Goal: Task Accomplishment & Management: Manage account settings

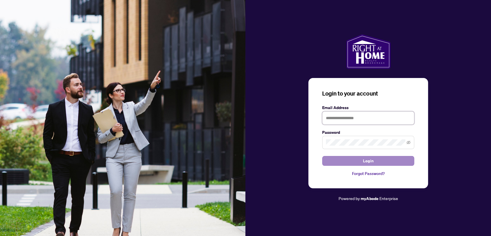
type input "**********"
click at [331, 161] on button "Login" at bounding box center [368, 161] width 92 height 10
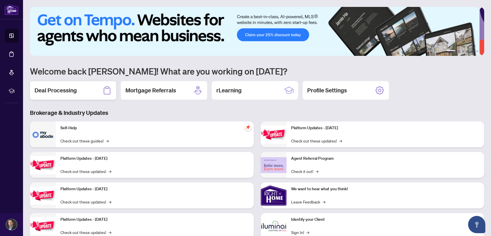
click at [87, 88] on div "Deal Processing" at bounding box center [73, 90] width 86 height 18
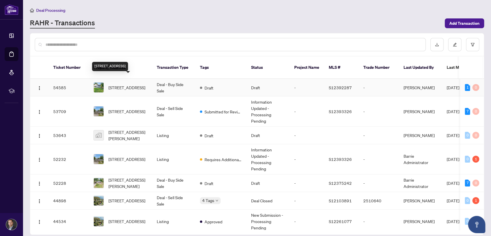
click at [143, 84] on span "[STREET_ADDRESS]" at bounding box center [126, 87] width 37 height 6
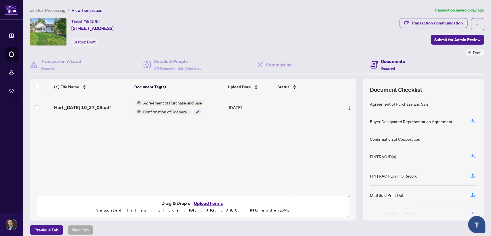
click at [207, 199] on button "Upload Forms" at bounding box center [208, 202] width 32 height 7
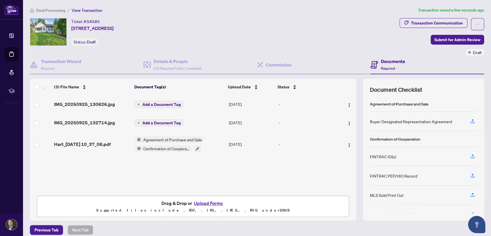
click at [164, 102] on span "Add a Document Tag" at bounding box center [161, 104] width 38 height 4
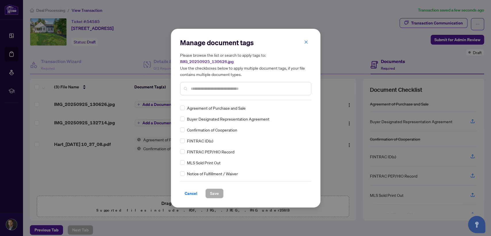
click at [201, 90] on input "text" at bounding box center [249, 88] width 116 height 6
type input "****"
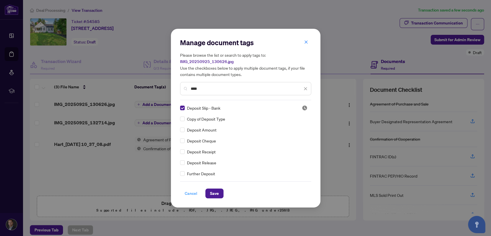
click at [189, 191] on span "Cancel" at bounding box center [190, 193] width 13 height 9
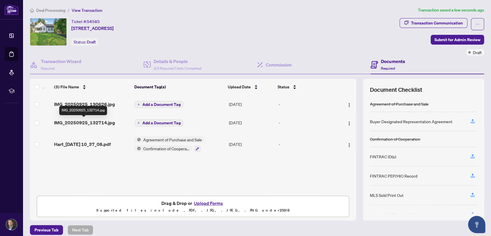
click at [88, 120] on span "IMG_20250925_132714.jpg" at bounding box center [84, 122] width 61 height 7
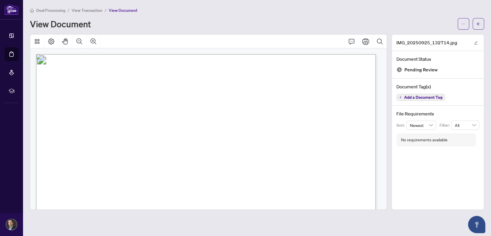
click at [411, 97] on span "Add a Document Tag" at bounding box center [423, 97] width 38 height 4
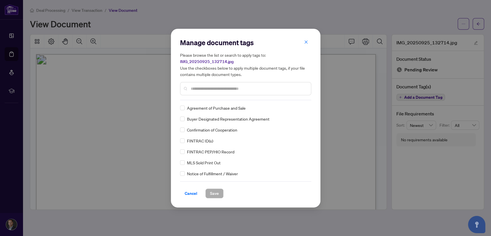
click at [266, 98] on div "Manage document tags Please browse the list or search to apply tags to: IMG_202…" at bounding box center [245, 69] width 131 height 62
click at [214, 87] on input "text" at bounding box center [249, 88] width 116 height 6
type input "*****"
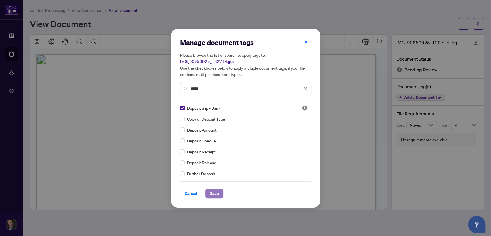
click at [214, 191] on span "Save" at bounding box center [214, 193] width 9 height 9
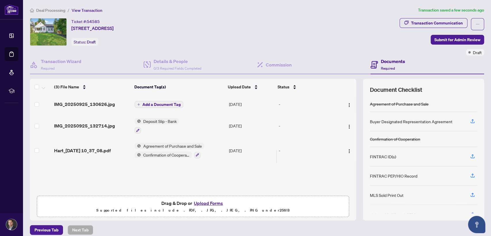
click at [173, 102] on span "Add a Document Tag" at bounding box center [161, 104] width 38 height 4
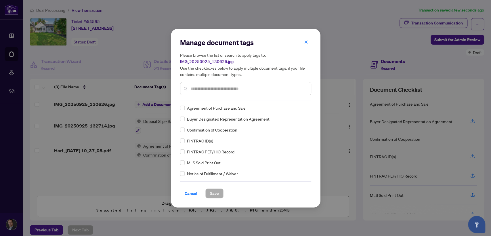
click at [214, 90] on input "text" at bounding box center [249, 88] width 116 height 6
type input "******"
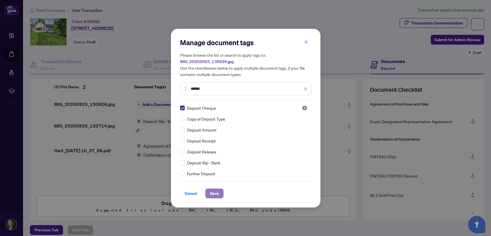
click at [211, 189] on span "Save" at bounding box center [214, 193] width 9 height 9
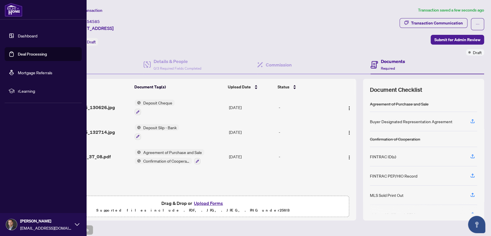
click at [30, 36] on link "Dashboard" at bounding box center [28, 35] width 20 height 5
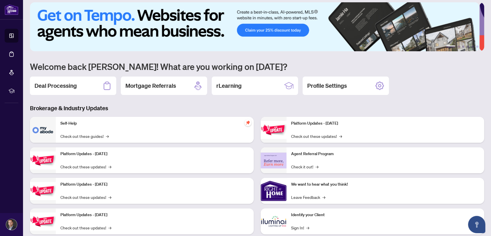
scroll to position [5, 0]
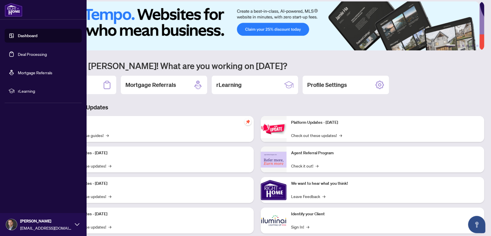
click at [76, 222] on icon at bounding box center [77, 224] width 5 height 5
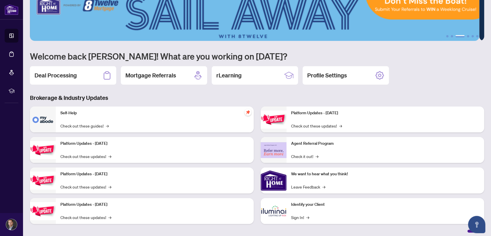
scroll to position [18, 0]
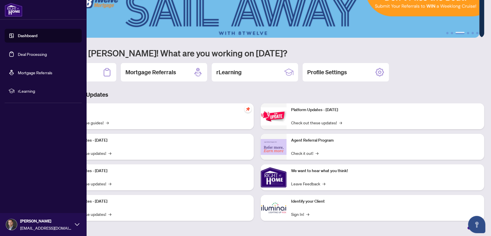
click at [75, 223] on icon at bounding box center [77, 224] width 5 height 3
click at [26, 221] on span "[PERSON_NAME]" at bounding box center [46, 221] width 52 height 6
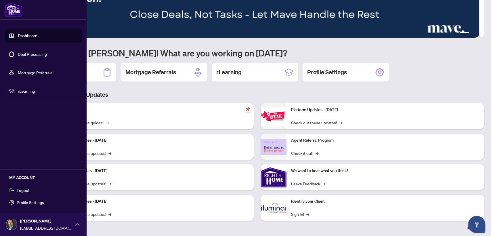
click at [26, 203] on span "Profile Settings" at bounding box center [30, 201] width 27 height 9
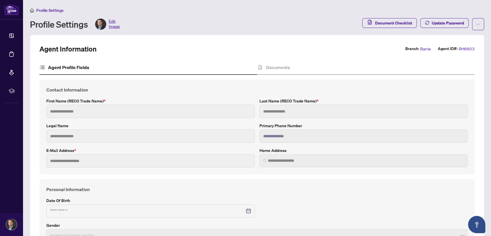
type input "******"
type input "**********"
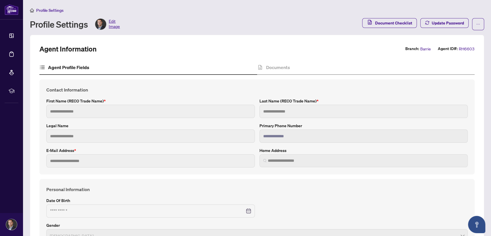
type input "*********"
type input "**********"
type input "******"
type input "**********"
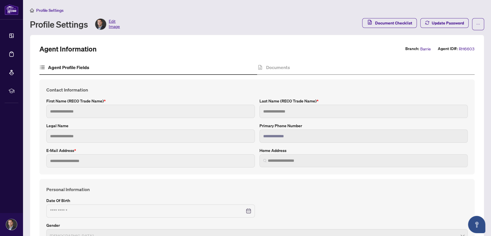
type input "**********"
type input "*"
type input "*****"
type input "*"
type input "**********"
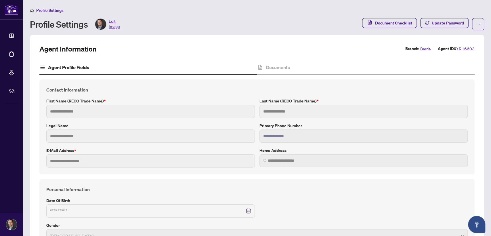
type input "**********"
type input "*******"
type input "**********"
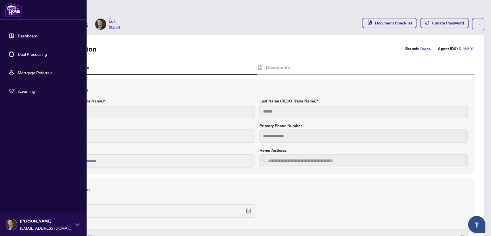
click at [24, 37] on link "Dashboard" at bounding box center [28, 35] width 20 height 5
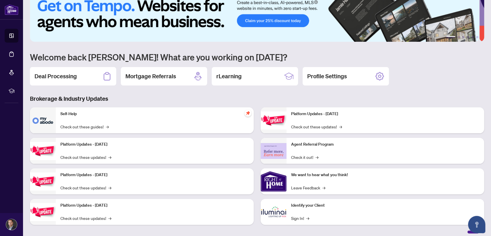
scroll to position [18, 0]
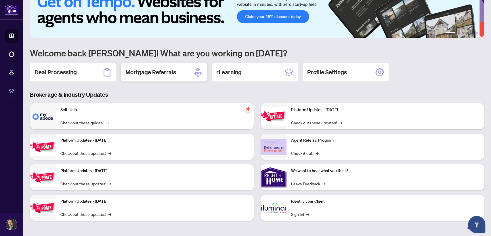
click at [184, 70] on div "Mortgage Referrals" at bounding box center [164, 72] width 86 height 18
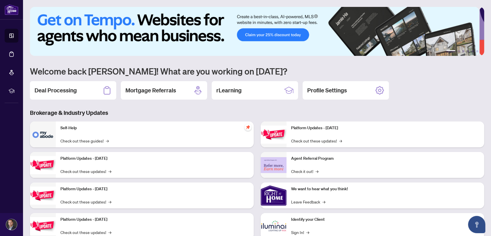
scroll to position [18, 0]
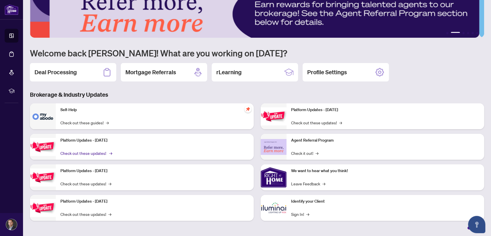
click at [84, 154] on link "Check out these updates! →" at bounding box center [85, 153] width 51 height 6
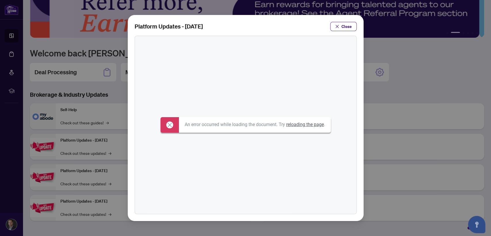
click at [307, 125] on link "reloading the page" at bounding box center [305, 124] width 38 height 5
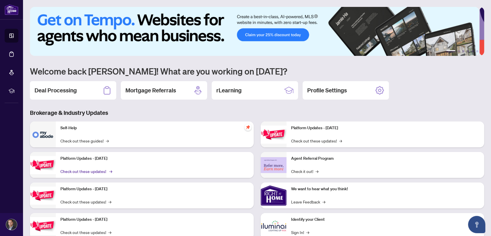
click at [96, 170] on link "Check out these updates! →" at bounding box center [85, 171] width 51 height 6
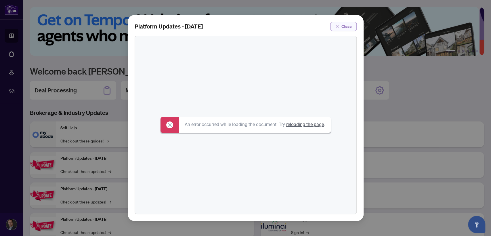
click at [342, 24] on span "Close" at bounding box center [346, 26] width 10 height 9
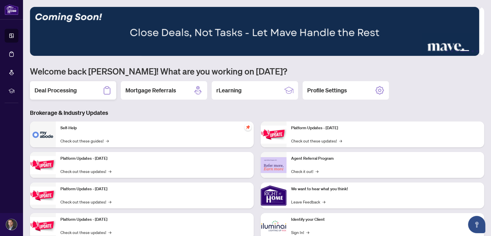
click at [48, 94] on div "Deal Processing" at bounding box center [73, 90] width 86 height 18
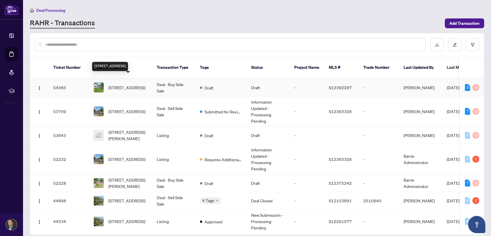
click at [121, 84] on span "[STREET_ADDRESS]" at bounding box center [126, 87] width 37 height 6
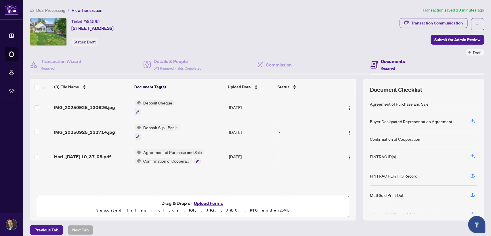
scroll to position [5, 0]
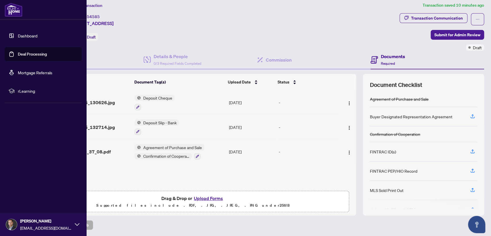
click at [24, 55] on link "Deal Processing" at bounding box center [32, 53] width 29 height 5
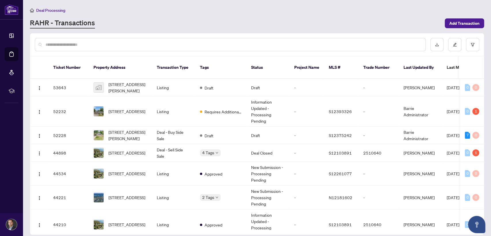
scroll to position [50, 0]
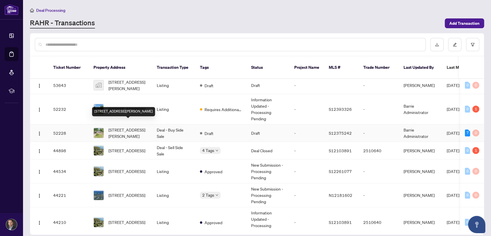
click at [143, 126] on span "[STREET_ADDRESS][PERSON_NAME]" at bounding box center [127, 132] width 39 height 13
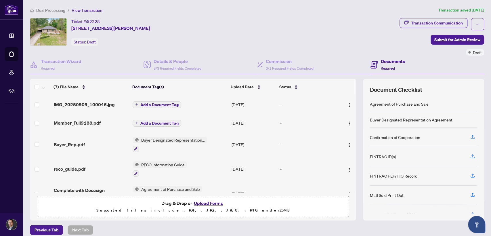
scroll to position [56, 0]
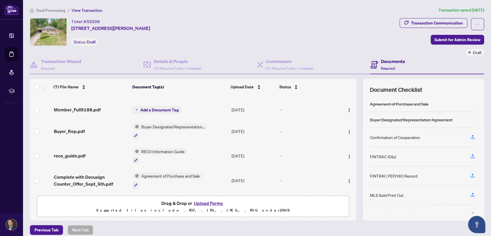
click at [158, 123] on span "Buyer Designated Representation Agreement" at bounding box center [173, 126] width 68 height 6
click at [144, 155] on span "Buyer Designated Representation Agreement" at bounding box center [171, 156] width 86 height 13
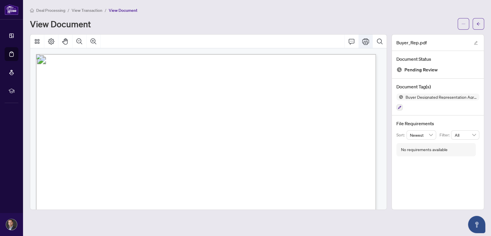
click at [363, 45] on button "Print" at bounding box center [365, 41] width 14 height 14
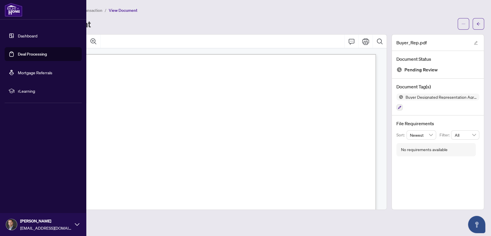
click at [36, 54] on link "Deal Processing" at bounding box center [32, 53] width 29 height 5
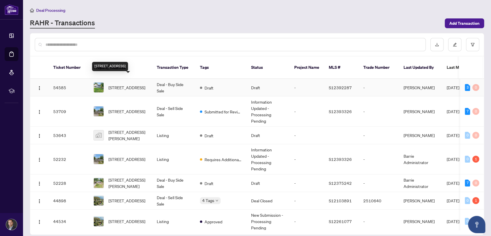
click at [123, 84] on span "[STREET_ADDRESS]" at bounding box center [126, 87] width 37 height 6
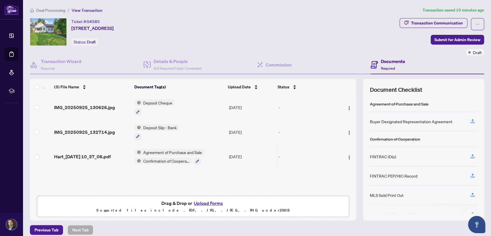
click at [195, 201] on button "Upload Forms" at bounding box center [208, 202] width 32 height 7
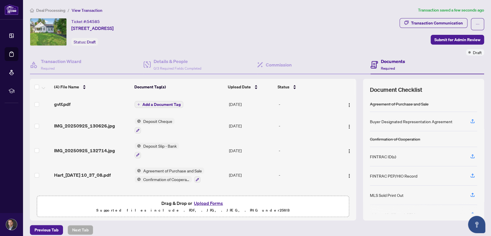
click at [175, 104] on span "Add a Document Tag" at bounding box center [161, 104] width 38 height 4
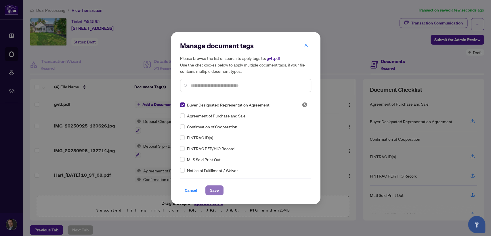
click at [218, 191] on span "Save" at bounding box center [214, 189] width 9 height 9
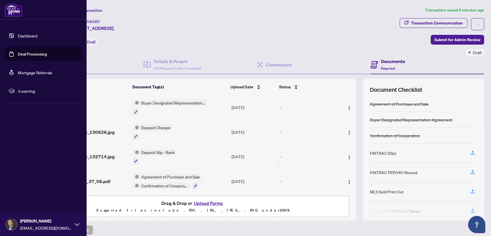
click at [30, 56] on link "Deal Processing" at bounding box center [32, 53] width 29 height 5
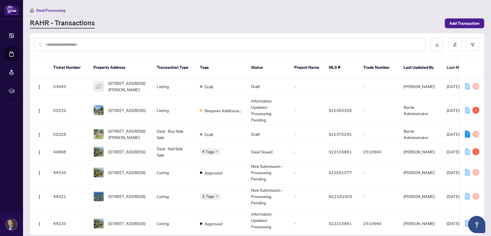
scroll to position [53, 0]
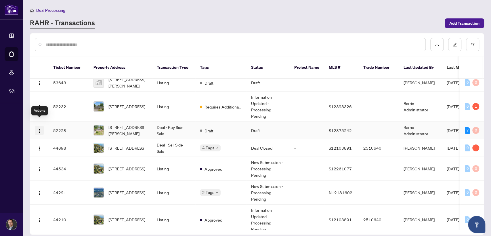
click at [40, 128] on img "button" at bounding box center [39, 130] width 5 height 5
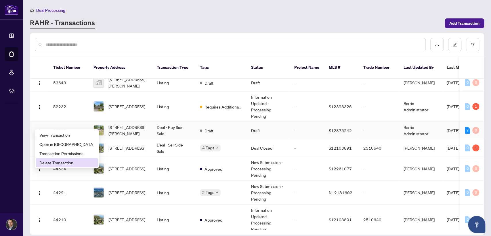
click at [55, 162] on span "Delete Transaction" at bounding box center [66, 162] width 55 height 6
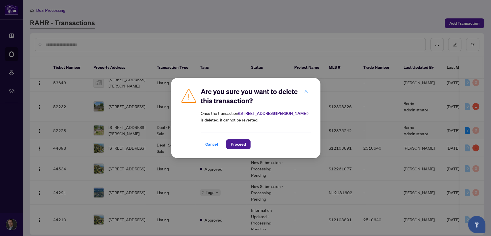
click at [306, 93] on span "button" at bounding box center [306, 91] width 4 height 9
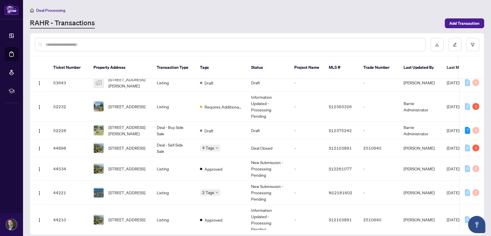
scroll to position [82, 0]
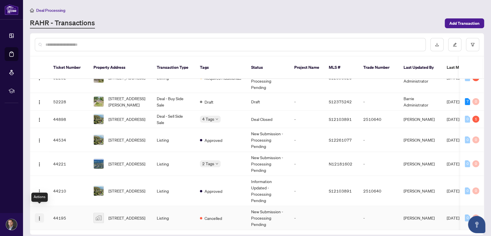
click at [39, 216] on img "button" at bounding box center [39, 218] width 5 height 5
click at [234, 14] on div "Deal Processing [PERSON_NAME] - Transactions Add Transaction" at bounding box center [257, 18] width 454 height 22
click at [484, 93] on main "Deal Processing [PERSON_NAME] - Transactions Add Transaction Ticket Number Prop…" at bounding box center [257, 118] width 468 height 236
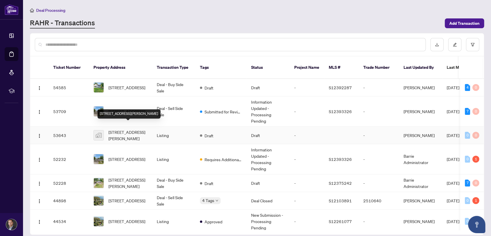
click at [137, 129] on span "[STREET_ADDRESS][PERSON_NAME]" at bounding box center [127, 135] width 39 height 13
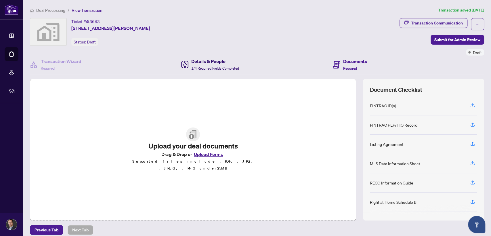
click at [205, 67] on span "1/4 Required Fields Completed" at bounding box center [215, 68] width 48 height 4
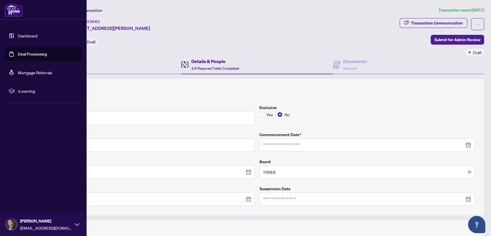
click at [22, 38] on link "Dashboard" at bounding box center [28, 35] width 20 height 5
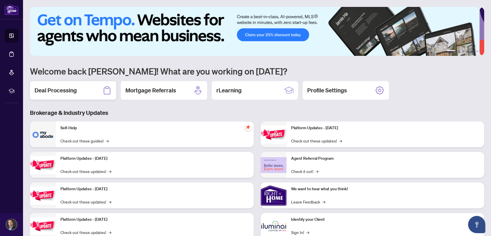
click at [67, 86] on h2 "Deal Processing" at bounding box center [55, 90] width 42 height 8
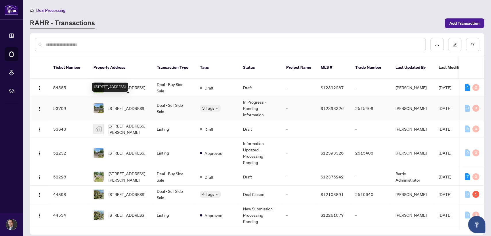
click at [136, 105] on span "[STREET_ADDRESS]" at bounding box center [126, 108] width 37 height 6
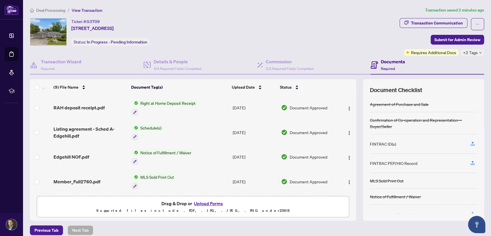
scroll to position [5, 0]
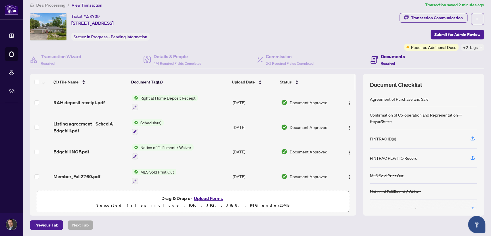
click at [349, 117] on td at bounding box center [347, 127] width 17 height 25
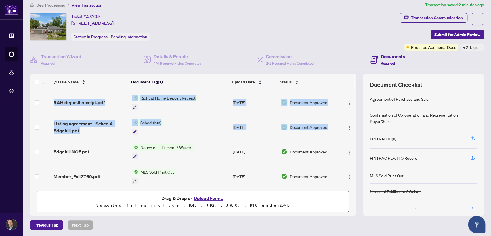
drag, startPoint x: 349, startPoint y: 117, endPoint x: 350, endPoint y: 124, distance: 7.2
click at [350, 124] on div "RAH deposit receipt.pdf Right at Home Deposit Receipt [DATE] Document Approved …" at bounding box center [193, 139] width 326 height 98
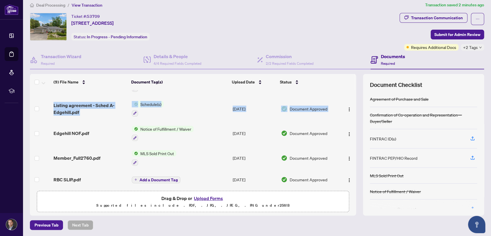
scroll to position [24, 0]
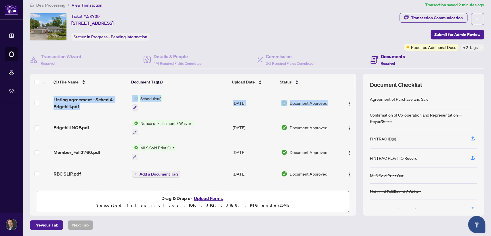
click at [354, 120] on div "(9) File Name Document Tag(s) Upload Date Status RAH deposit receipt.pdf Right …" at bounding box center [257, 144] width 454 height 141
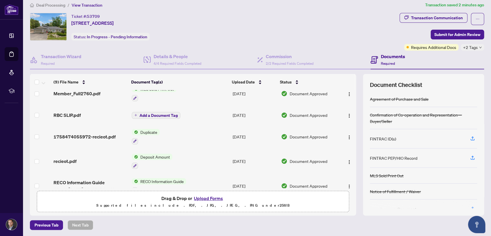
scroll to position [0, 0]
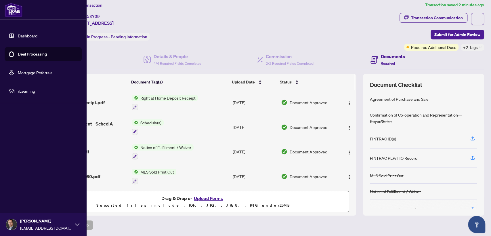
click at [25, 34] on link "Dashboard" at bounding box center [28, 35] width 20 height 5
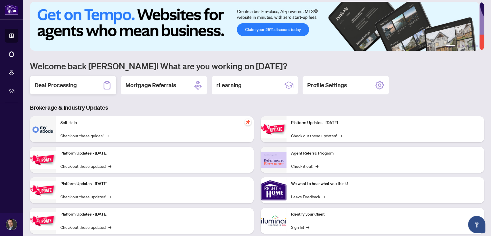
click at [66, 82] on h2 "Deal Processing" at bounding box center [55, 85] width 42 height 8
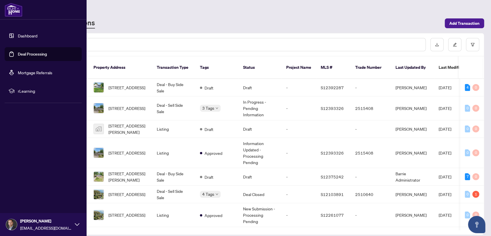
click at [30, 35] on link "Dashboard" at bounding box center [28, 35] width 20 height 5
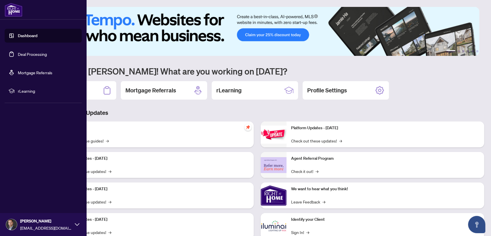
click at [32, 52] on link "Deal Processing" at bounding box center [32, 53] width 29 height 5
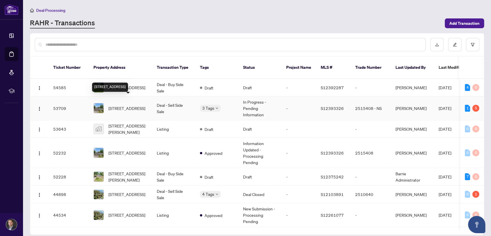
click at [129, 105] on span "[STREET_ADDRESS]" at bounding box center [126, 108] width 37 height 6
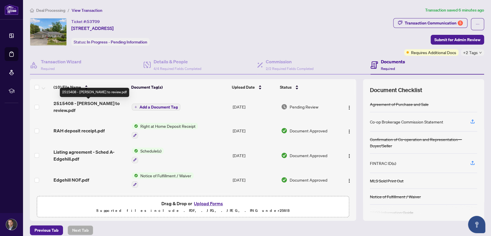
click at [88, 104] on span "2515408 - [PERSON_NAME] to review.pdf" at bounding box center [90, 107] width 74 height 14
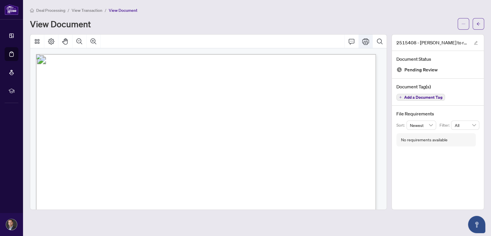
click at [367, 42] on icon "Print" at bounding box center [365, 41] width 7 height 6
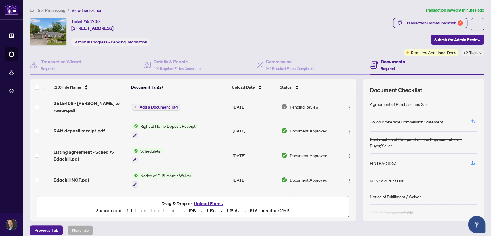
click at [214, 201] on button "Upload Forms" at bounding box center [208, 202] width 32 height 7
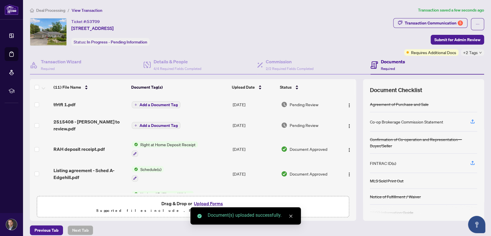
click at [165, 103] on span "Add a Document Tag" at bounding box center [158, 105] width 38 height 4
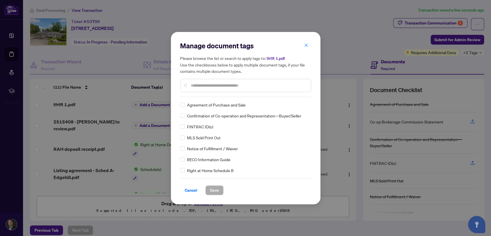
click at [288, 86] on input "text" at bounding box center [249, 85] width 116 height 6
type input "*****"
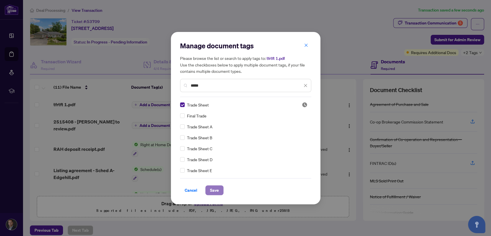
click at [208, 187] on button "Save" at bounding box center [214, 190] width 18 height 10
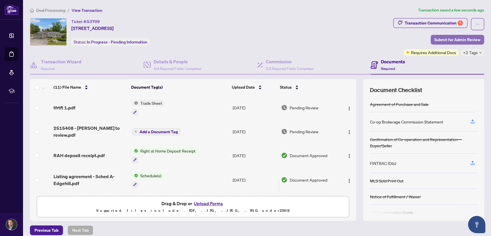
click at [458, 39] on span "Submit for Admin Review" at bounding box center [457, 39] width 46 height 9
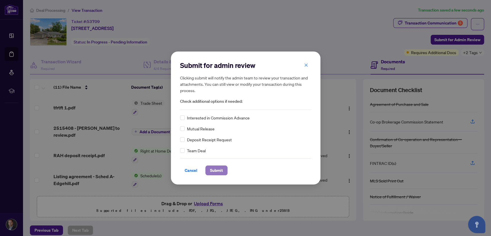
click at [208, 166] on button "Submit" at bounding box center [216, 170] width 22 height 10
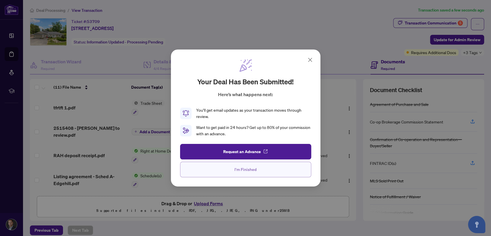
click at [236, 169] on span "I'm Finished" at bounding box center [245, 169] width 22 height 9
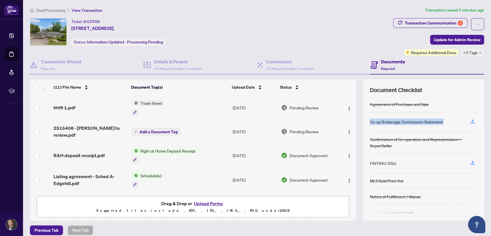
drag, startPoint x: 438, startPoint y: 121, endPoint x: 365, endPoint y: 121, distance: 73.3
click at [370, 121] on div "Co-op Brokerage Commission Statement" at bounding box center [423, 121] width 107 height 19
copy div "Co-op Brokerage Commission Statement"
